Goal: Transaction & Acquisition: Purchase product/service

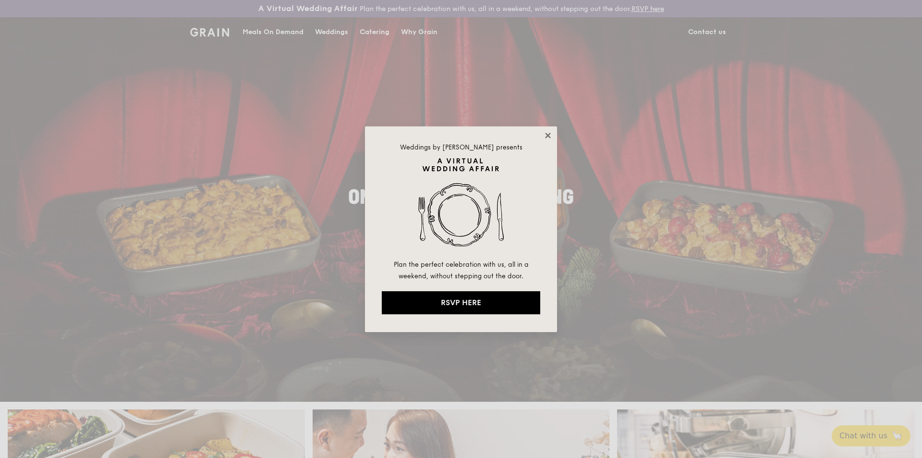
click at [546, 135] on icon at bounding box center [548, 135] width 9 height 9
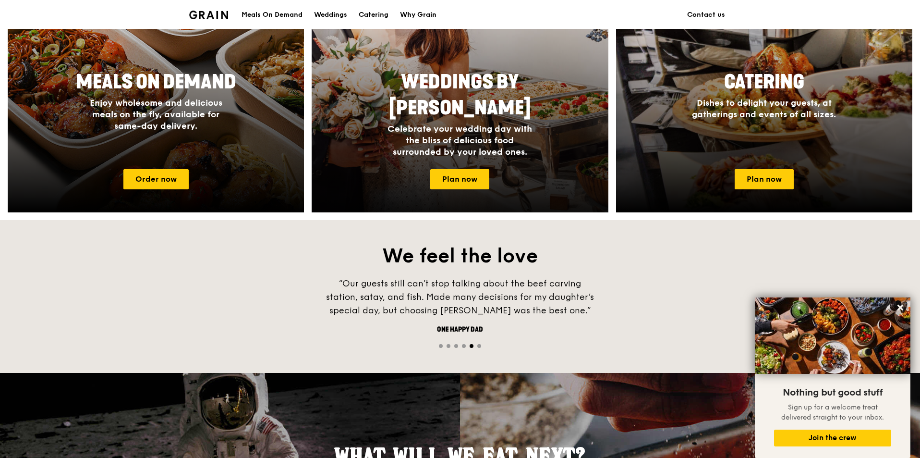
scroll to position [388, 0]
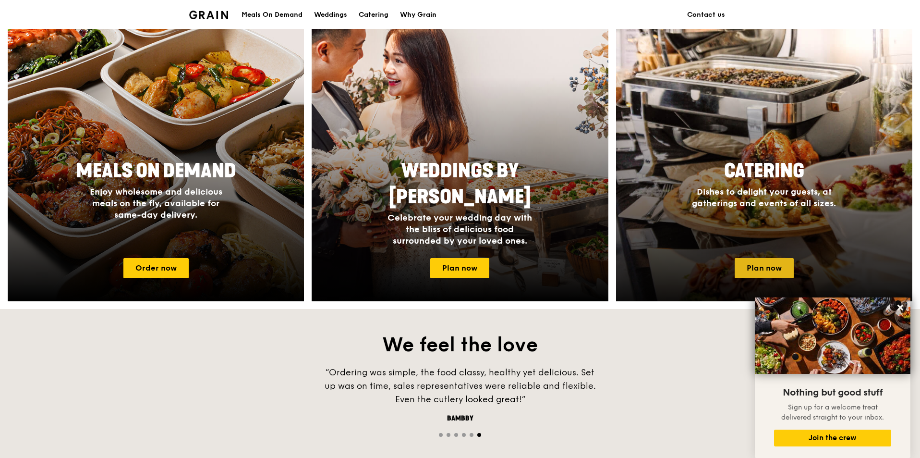
click at [757, 268] on link "Plan now" at bounding box center [764, 268] width 59 height 20
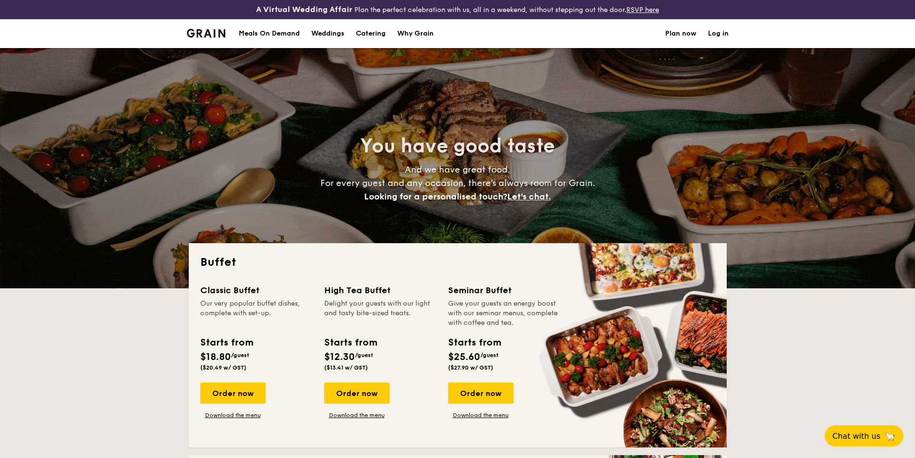
select select
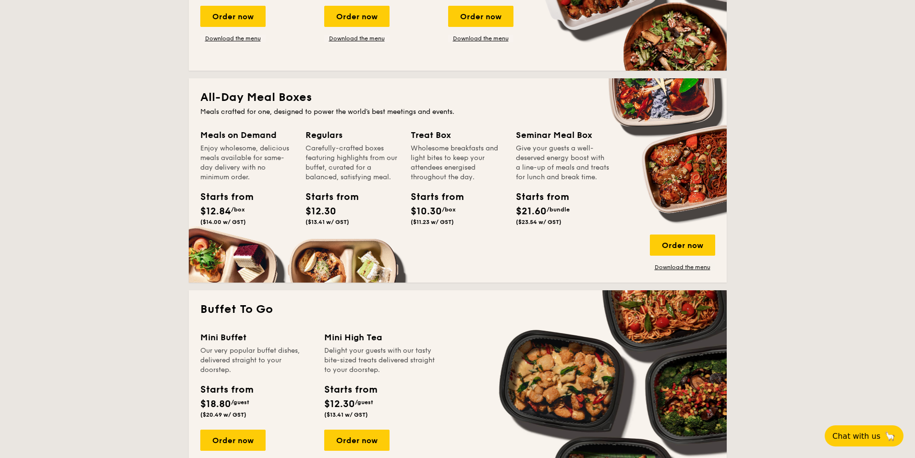
scroll to position [384, 0]
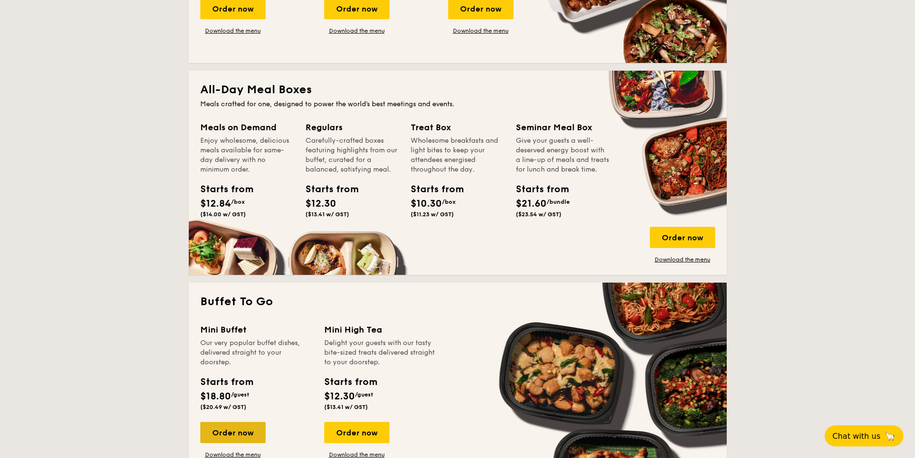
click at [243, 432] on div "Order now" at bounding box center [232, 432] width 65 height 21
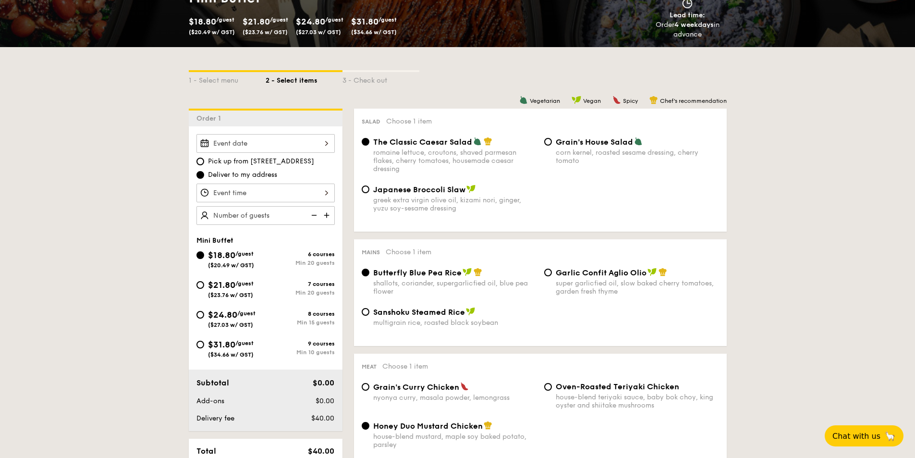
scroll to position [288, 0]
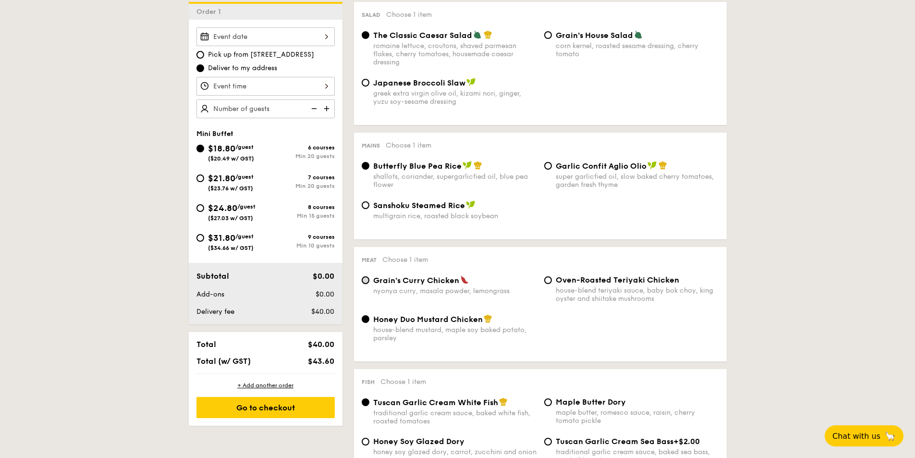
click at [365, 282] on input "Grain's Curry Chicken nyonya curry, masala powder, lemongrass" at bounding box center [366, 280] width 8 height 8
radio input "true"
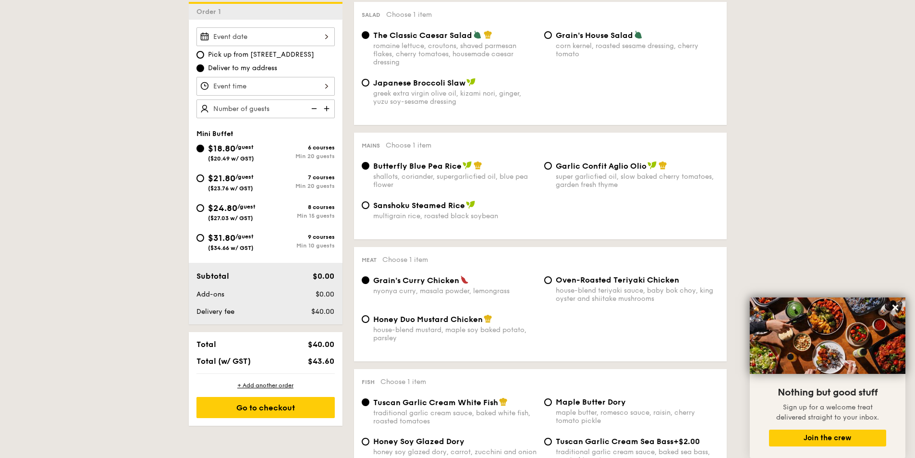
click at [328, 106] on img at bounding box center [327, 108] width 14 height 18
type input "20 guests"
click at [315, 109] on img at bounding box center [313, 108] width 14 height 18
click at [316, 180] on div "7 courses" at bounding box center [300, 177] width 69 height 7
click at [204, 180] on input "$21.80 /guest ($23.76 w/ GST) 7 courses Min 20 guests" at bounding box center [200, 178] width 8 height 8
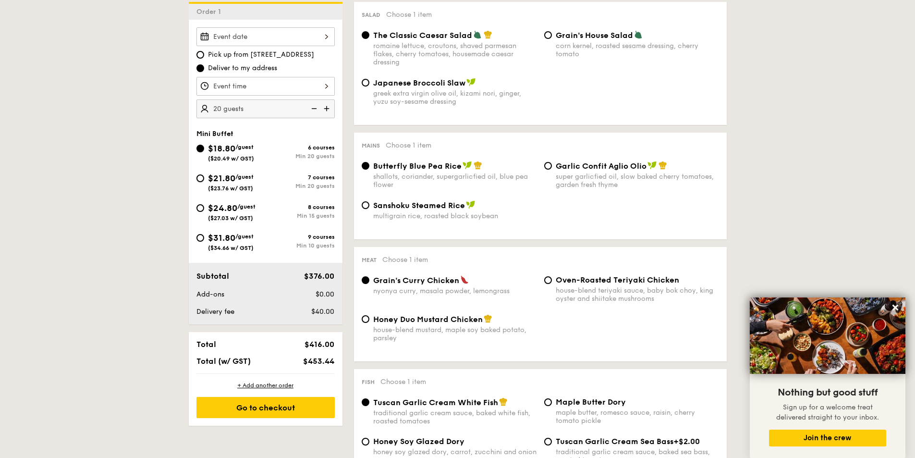
radio input "true"
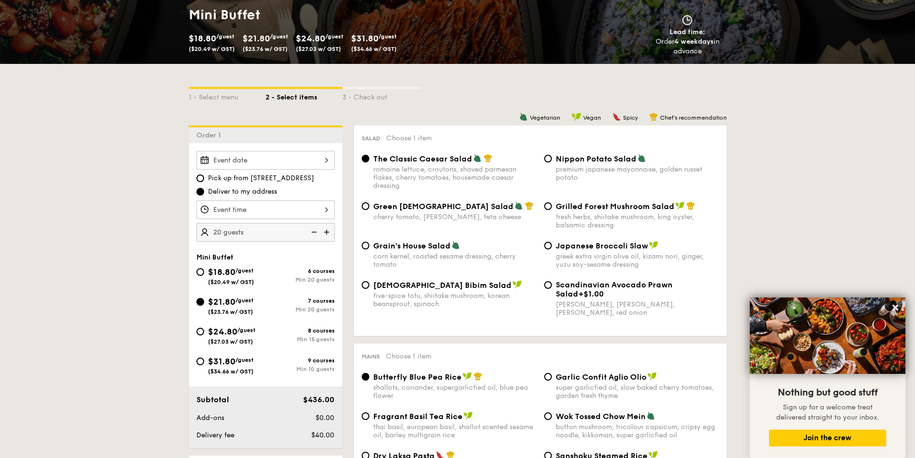
scroll to position [96, 0]
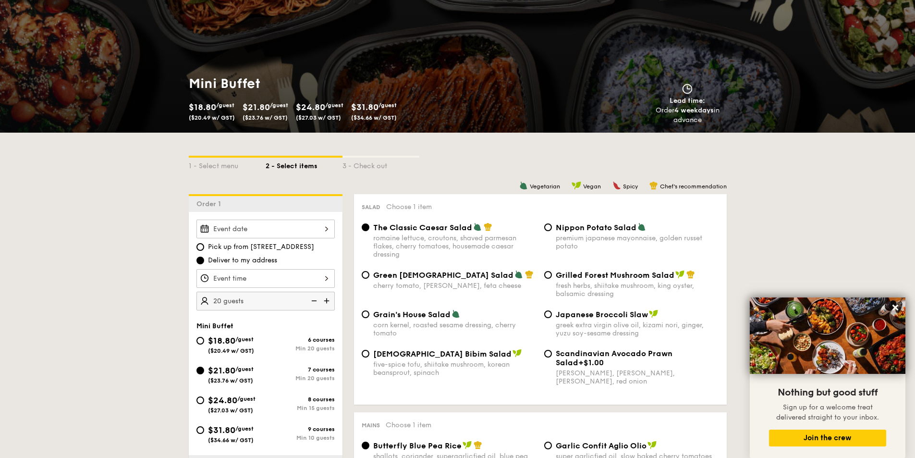
click at [242, 247] on span "Pick up from 5 Burn Road #05-01" at bounding box center [261, 247] width 106 height 10
click at [204, 247] on input "Pick up from 5 Burn Road #05-01" at bounding box center [200, 247] width 8 height 8
radio input "true"
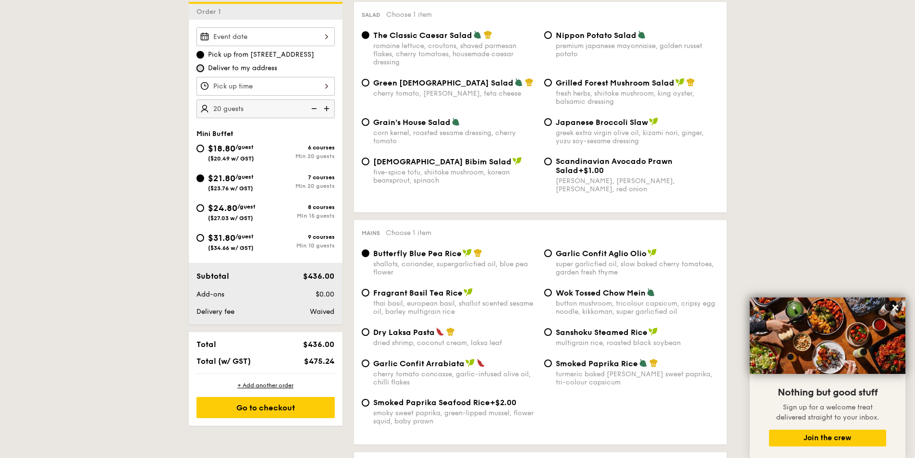
click at [201, 70] on input "Deliver to my address" at bounding box center [200, 68] width 8 height 8
radio input "true"
click at [200, 57] on input "Pick up from 5 Burn Road #05-01" at bounding box center [200, 55] width 8 height 8
radio input "true"
click at [199, 148] on input "$18.80 /guest ($20.49 w/ GST) 6 courses Min 20 guests" at bounding box center [200, 149] width 8 height 8
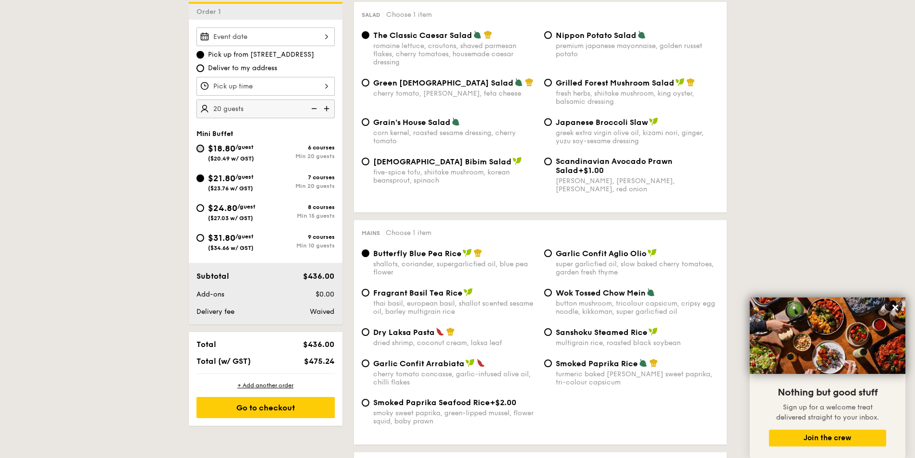
radio input "true"
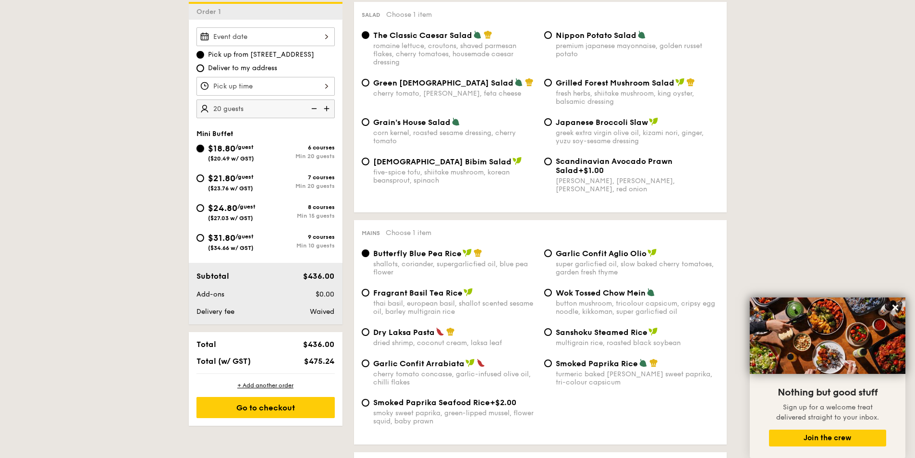
radio input "true"
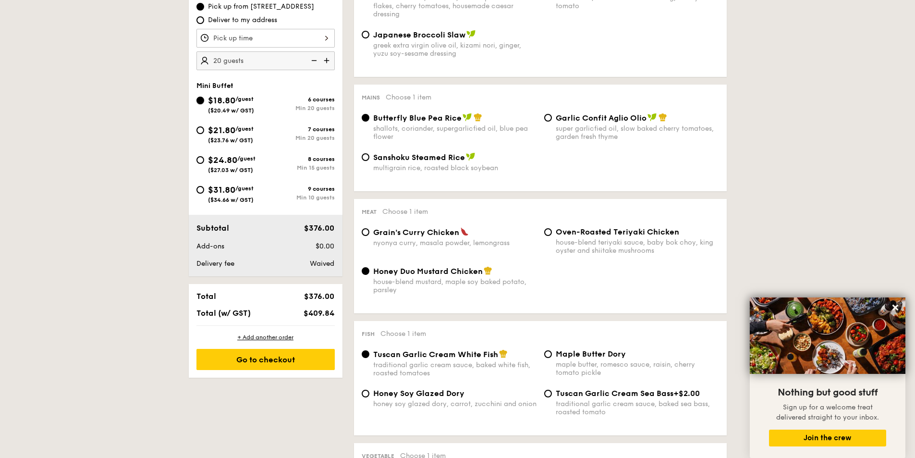
scroll to position [0, 0]
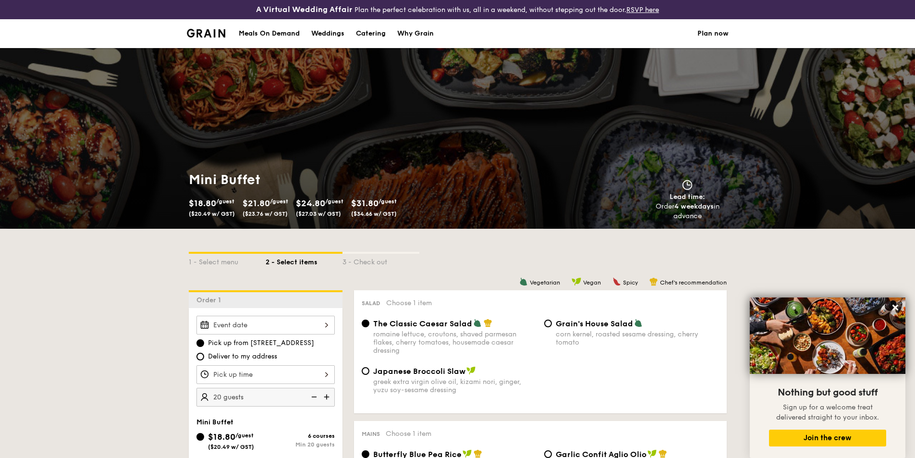
click at [276, 32] on div "Meals On Demand" at bounding box center [269, 33] width 61 height 29
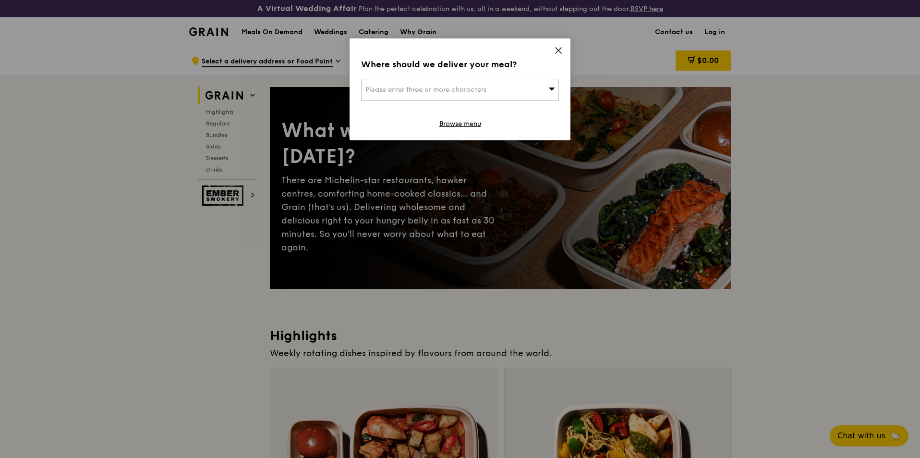
click at [556, 50] on icon at bounding box center [558, 50] width 9 height 9
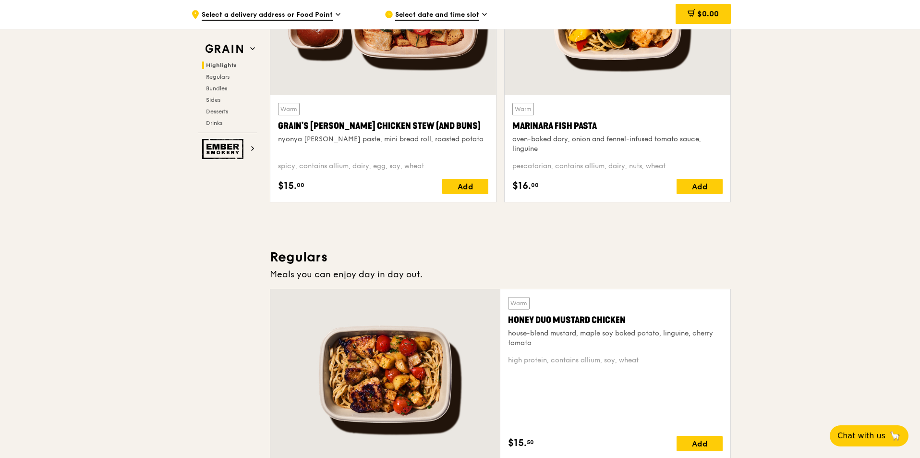
scroll to position [480, 0]
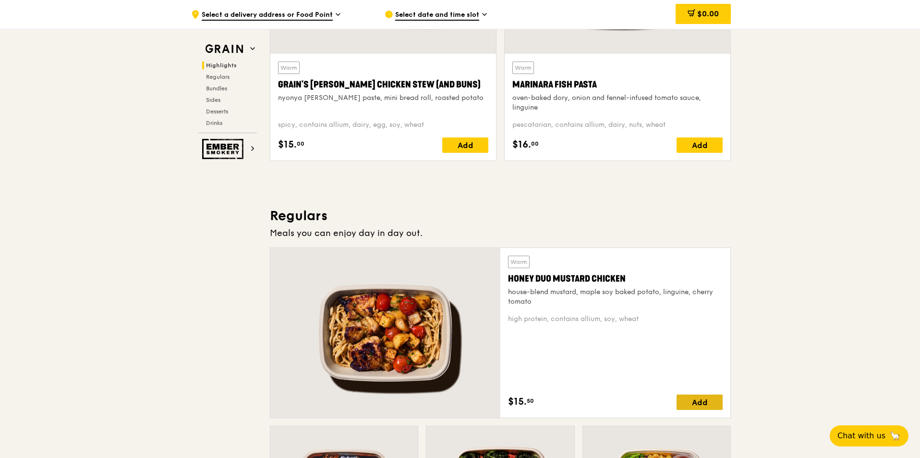
click at [695, 404] on div "Add" at bounding box center [700, 401] width 46 height 15
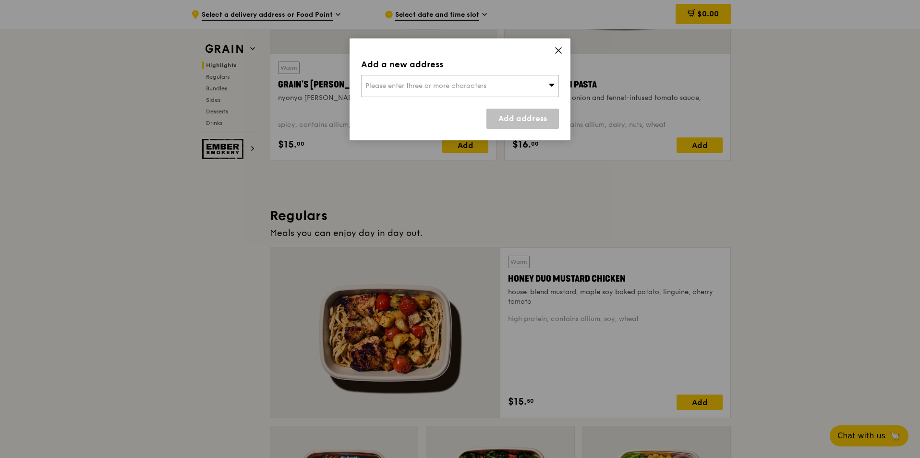
click at [561, 50] on icon at bounding box center [558, 50] width 9 height 9
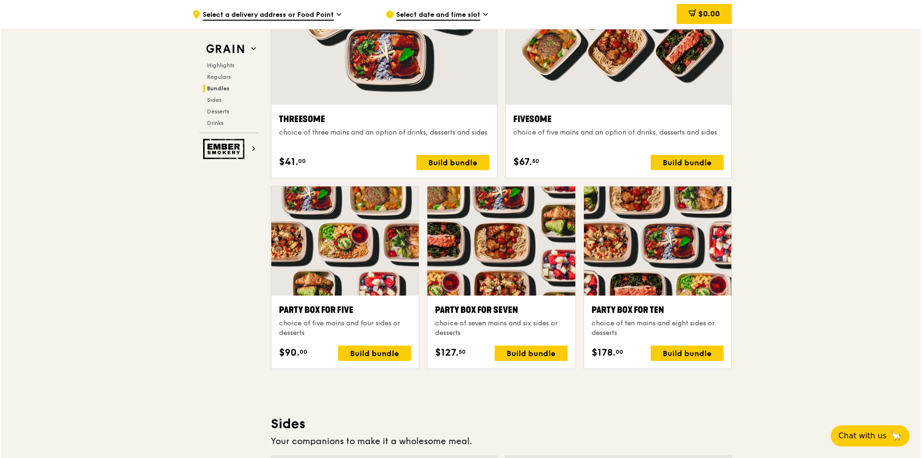
scroll to position [1774, 0]
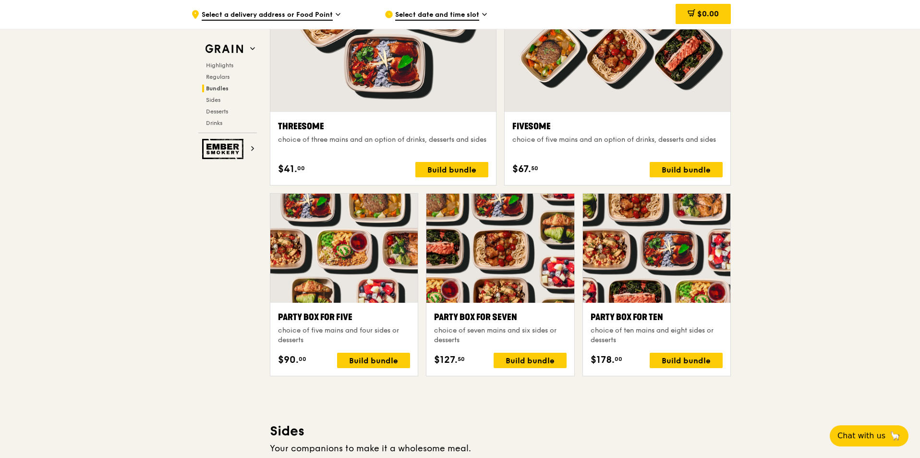
click at [669, 261] on div at bounding box center [656, 248] width 147 height 109
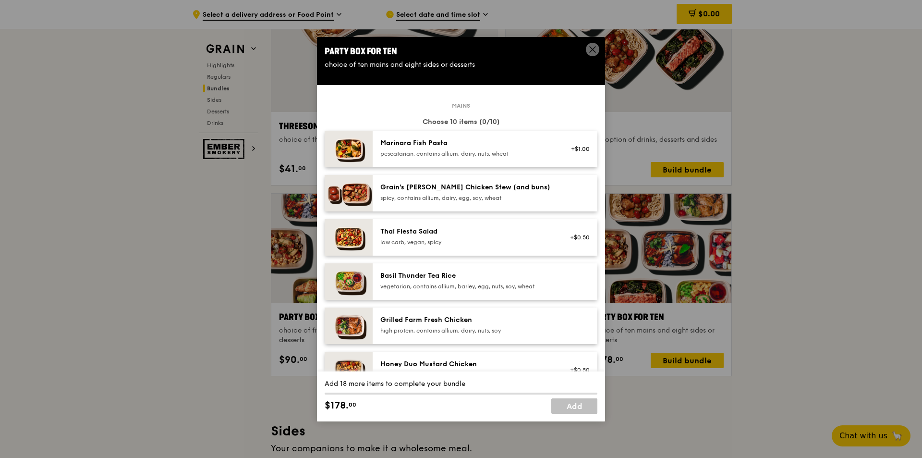
click at [481, 196] on div "spicy, contains allium, dairy, egg, soy, wheat" at bounding box center [466, 198] width 172 height 8
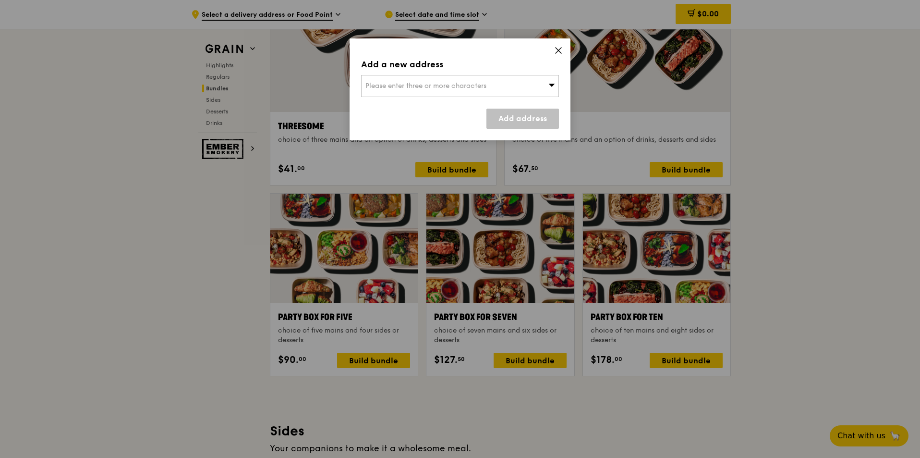
click at [552, 85] on icon at bounding box center [552, 85] width 6 height 3
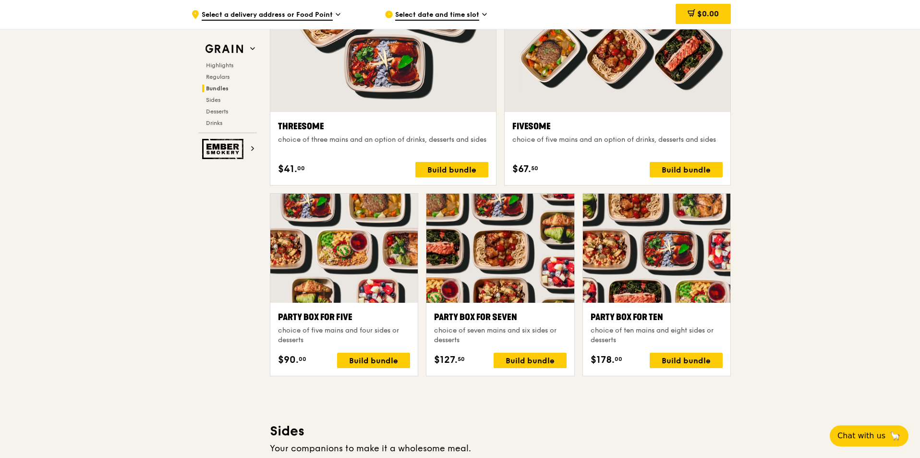
click at [652, 319] on div "Party Box for Ten" at bounding box center [657, 316] width 132 height 13
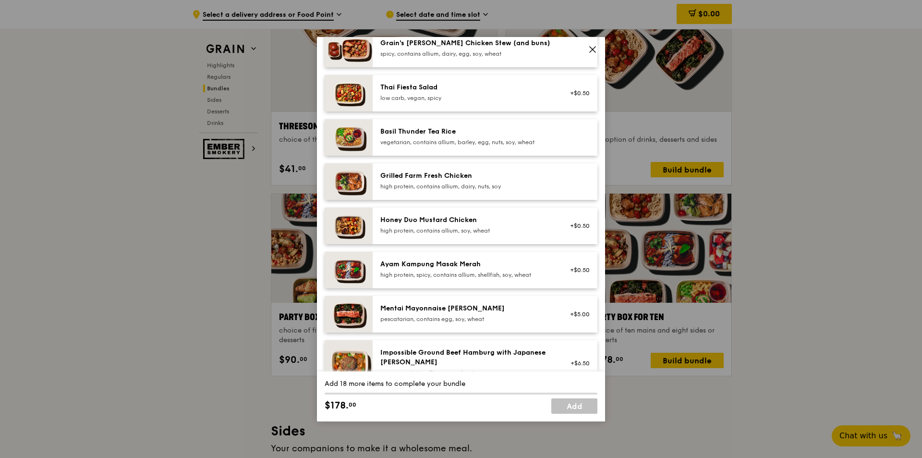
scroll to position [0, 0]
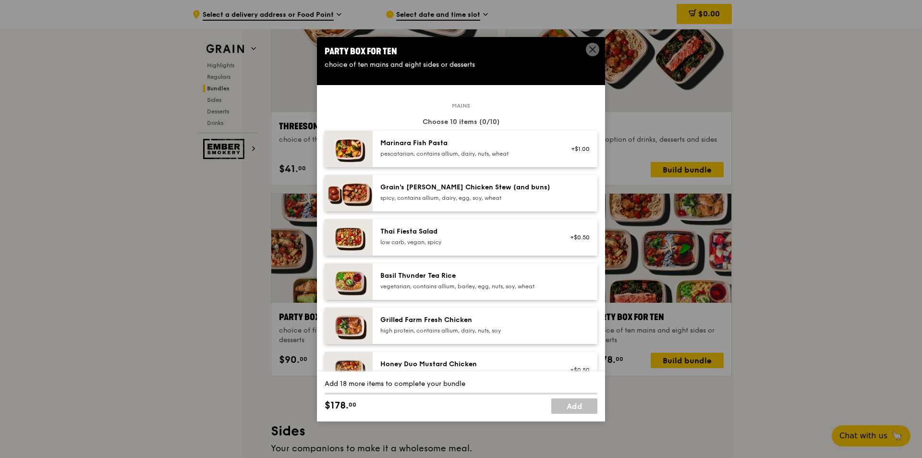
click at [339, 154] on img at bounding box center [349, 149] width 48 height 37
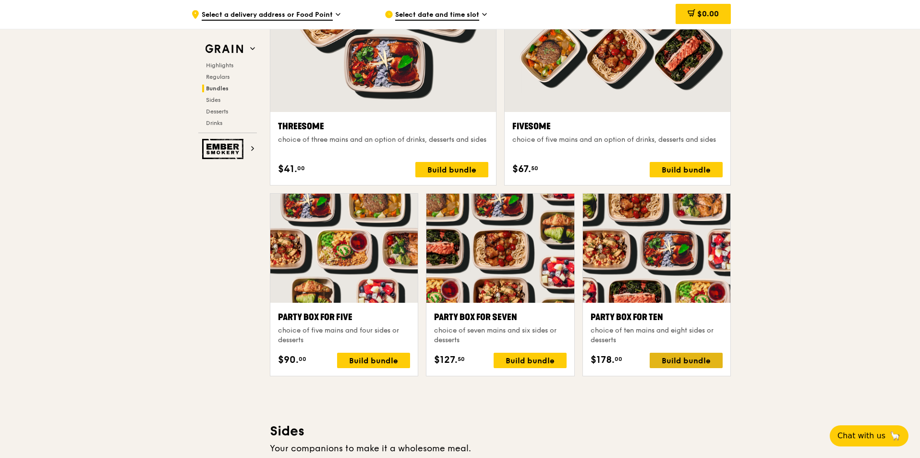
click at [669, 360] on div "Build bundle" at bounding box center [686, 360] width 73 height 15
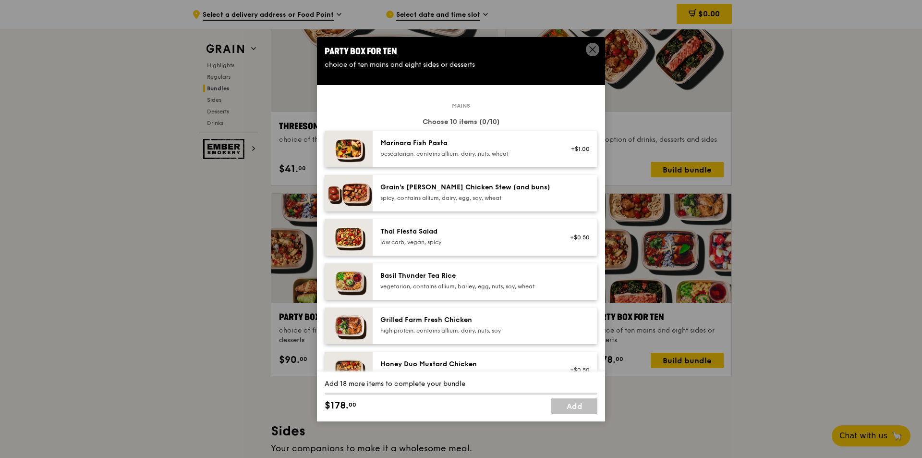
click at [478, 194] on div "spicy, contains allium, dairy, egg, soy, wheat" at bounding box center [466, 198] width 172 height 8
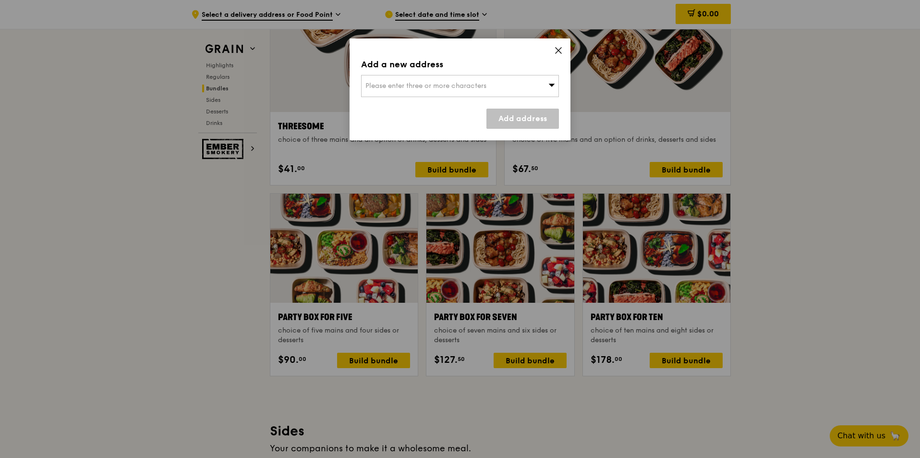
click at [553, 83] on icon at bounding box center [552, 84] width 7 height 7
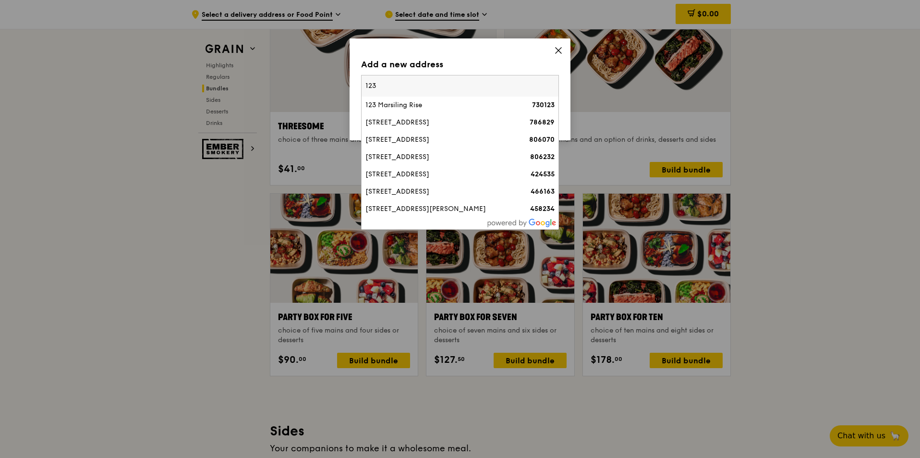
type input "123"
click at [559, 49] on icon at bounding box center [558, 50] width 9 height 9
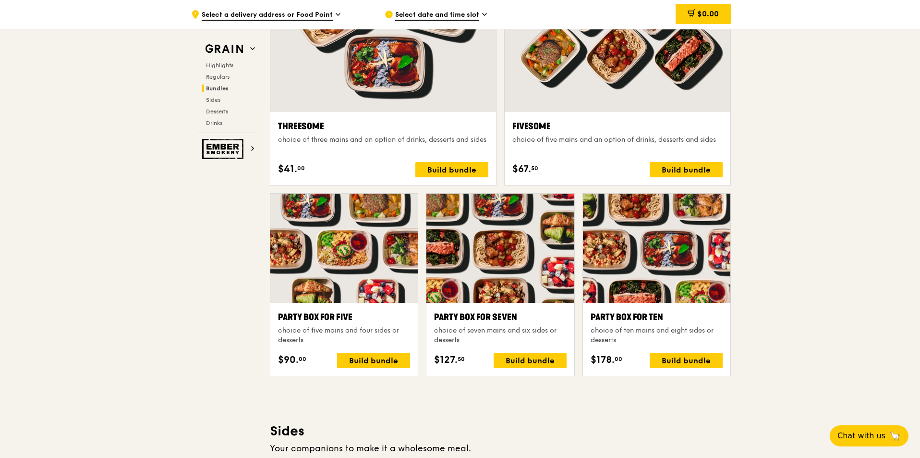
click at [628, 258] on div at bounding box center [656, 248] width 147 height 109
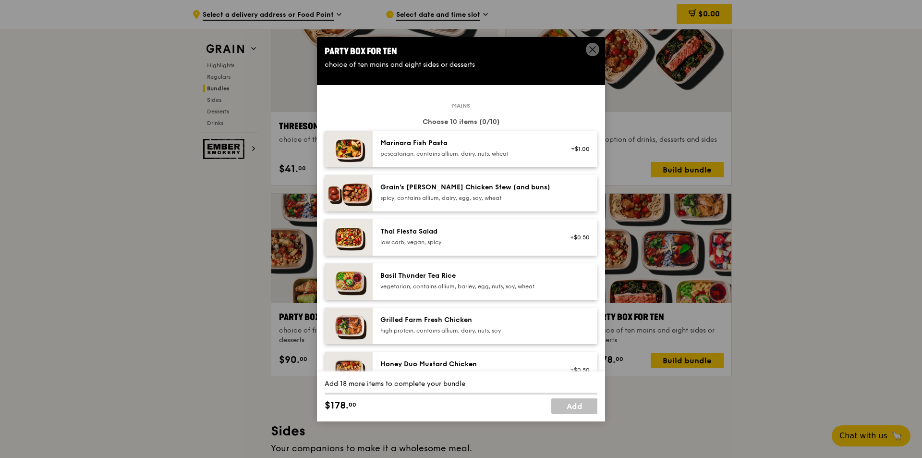
click at [582, 148] on div "+$1.00" at bounding box center [576, 149] width 25 height 8
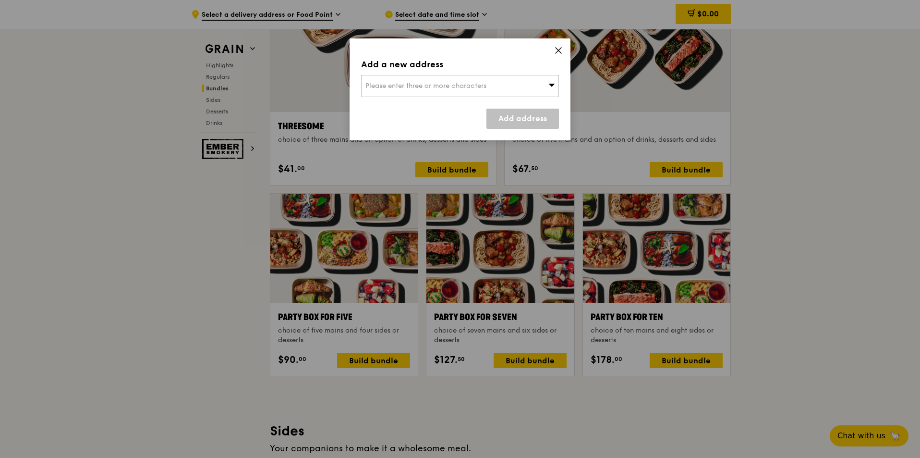
click at [553, 49] on div "Add a new address Please enter three or more characters Add address" at bounding box center [460, 89] width 221 height 102
click at [559, 49] on icon at bounding box center [558, 50] width 9 height 9
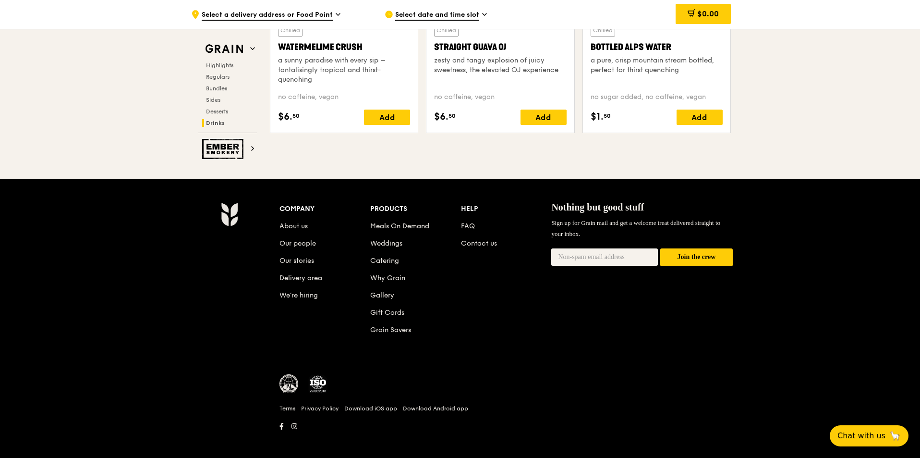
scroll to position [3968, 0]
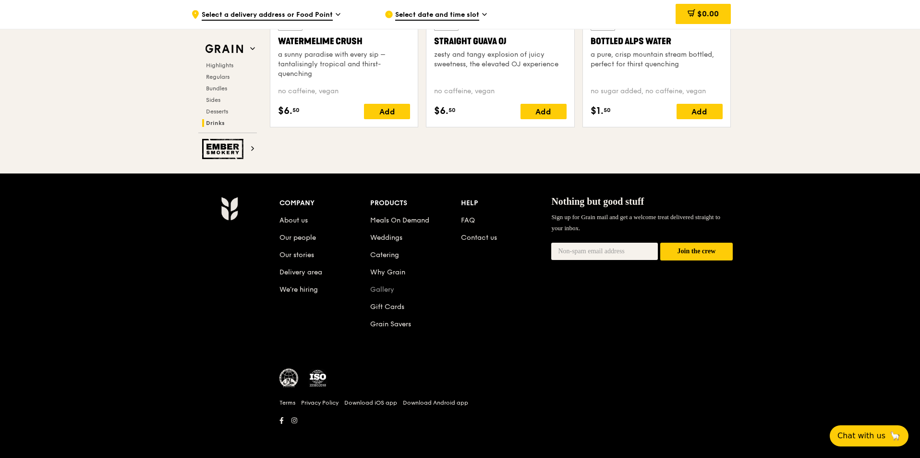
click at [376, 289] on link "Gallery" at bounding box center [382, 289] width 24 height 8
